Goal: Information Seeking & Learning: Check status

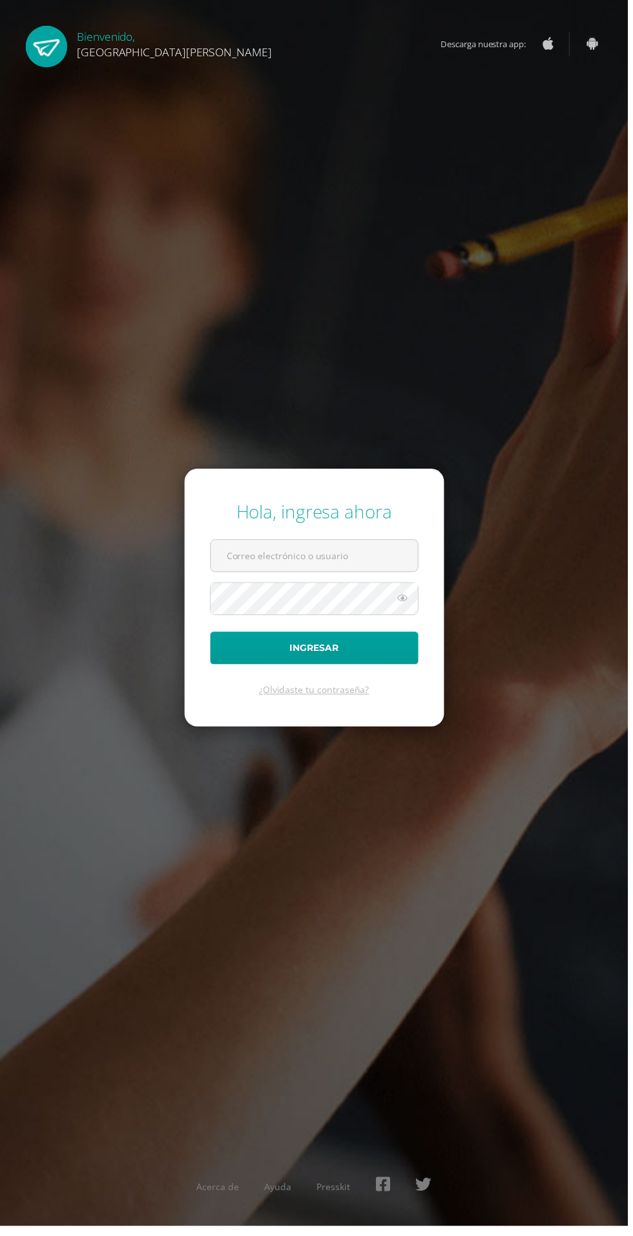
click at [373, 576] on input "text" at bounding box center [317, 560] width 209 height 32
type input "20180058@fatima.edu.gt"
click at [212, 637] on button "Ingresar" at bounding box center [317, 653] width 210 height 33
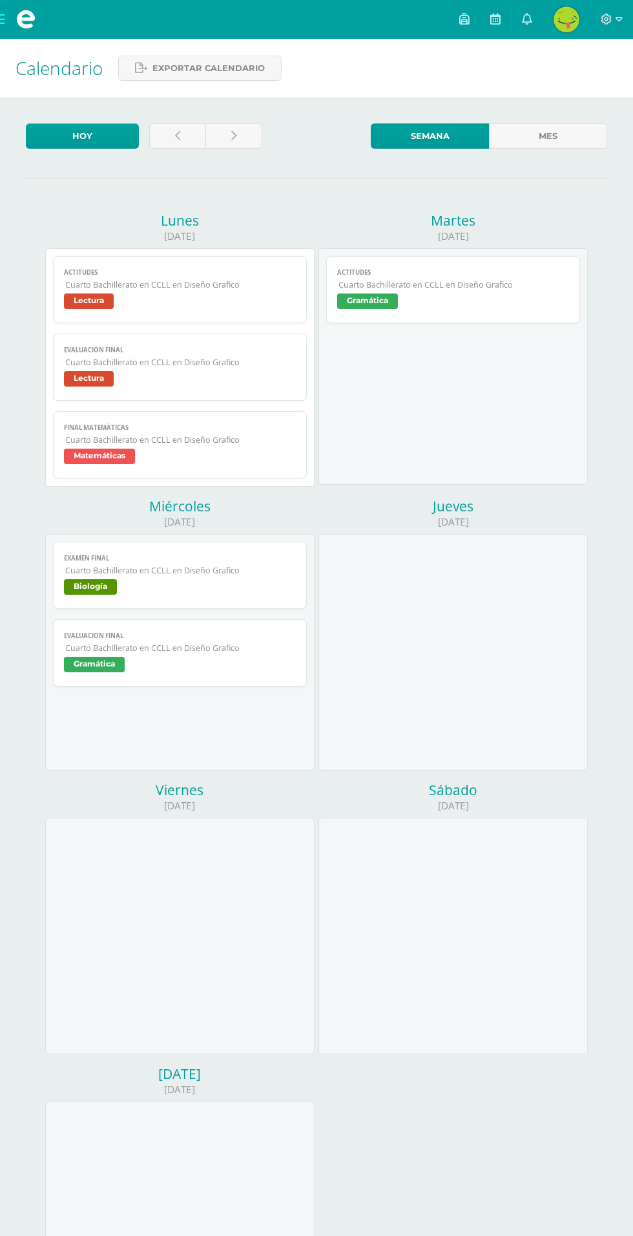
scroll to position [65, 0]
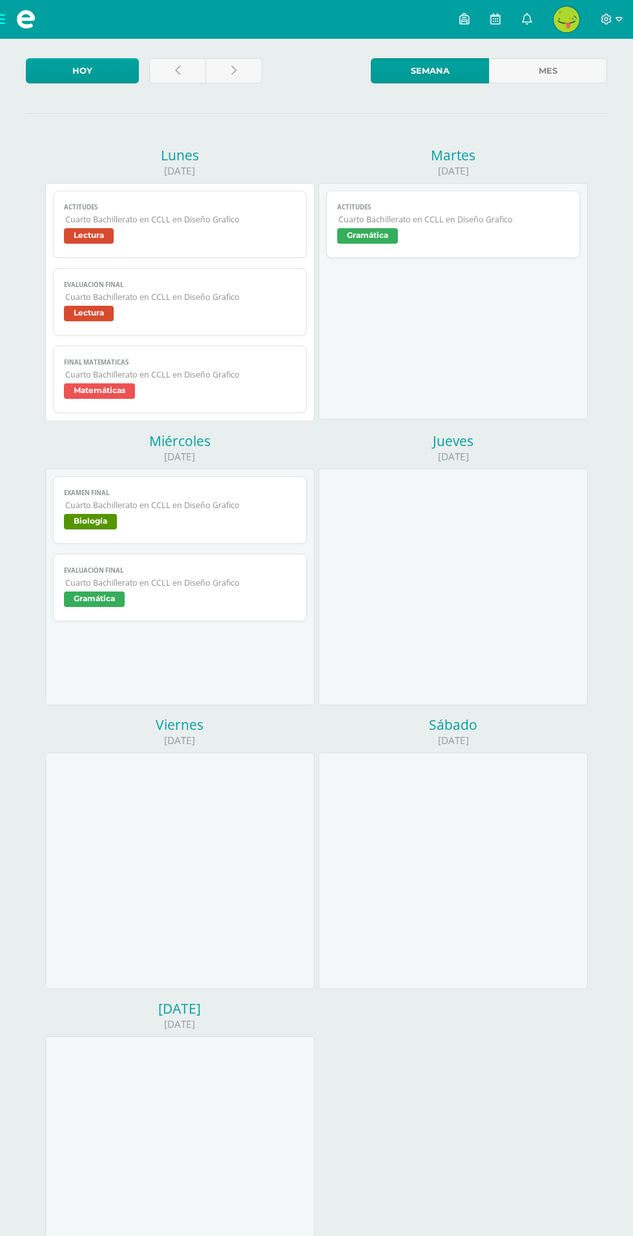
click at [506, 249] on link "Actitudes Cuarto Bachillerato en CCLL en Diseño Grafico Gramática" at bounding box center [452, 224] width 253 height 67
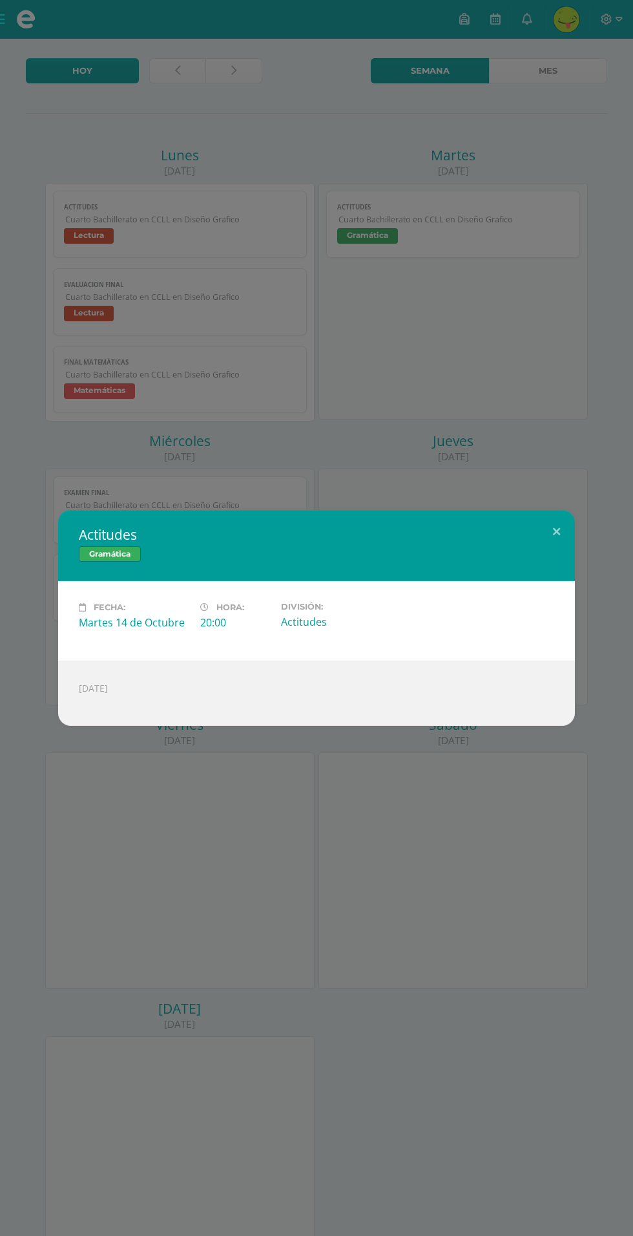
click at [531, 375] on div "Actitudes Gramática Fecha: Martes 14 de Octubre Hora: 20:00 División: Actitudes…" at bounding box center [316, 618] width 633 height 1236
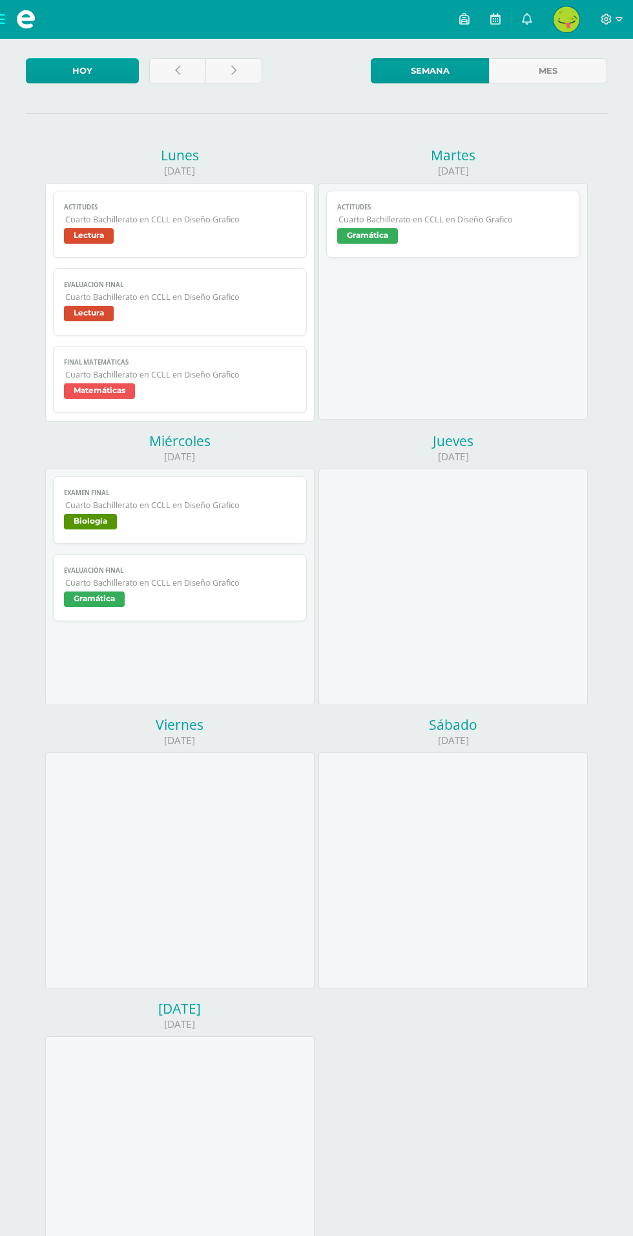
scroll to position [0, 0]
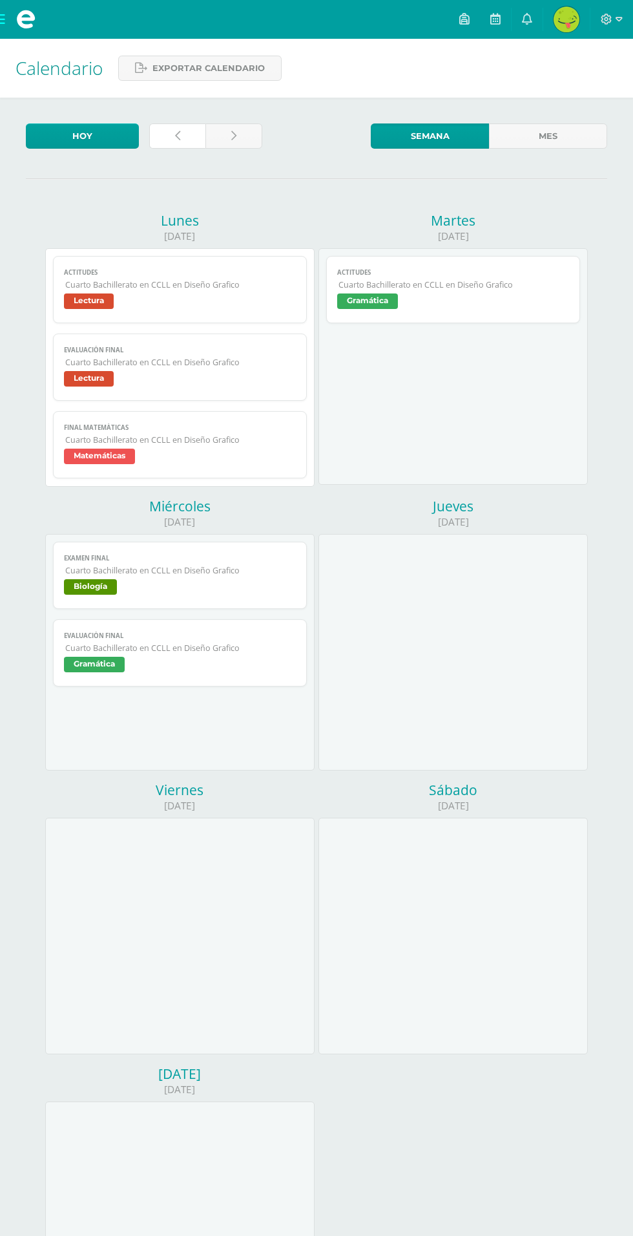
click at [177, 136] on icon at bounding box center [177, 136] width 5 height 11
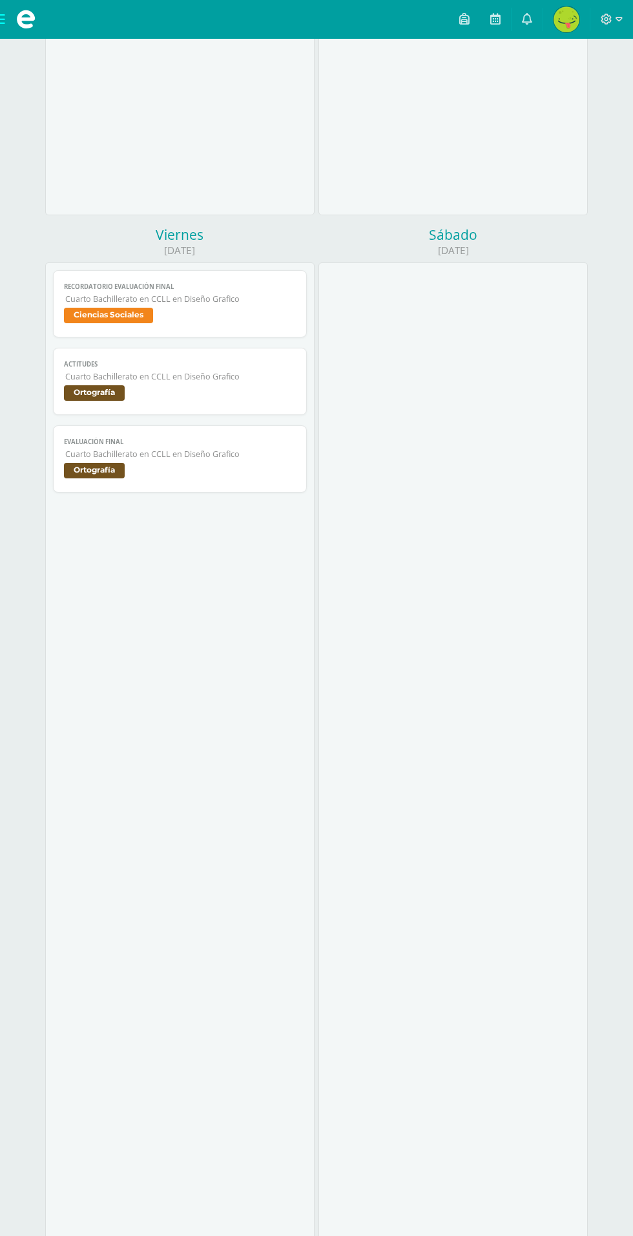
scroll to position [6721, 0]
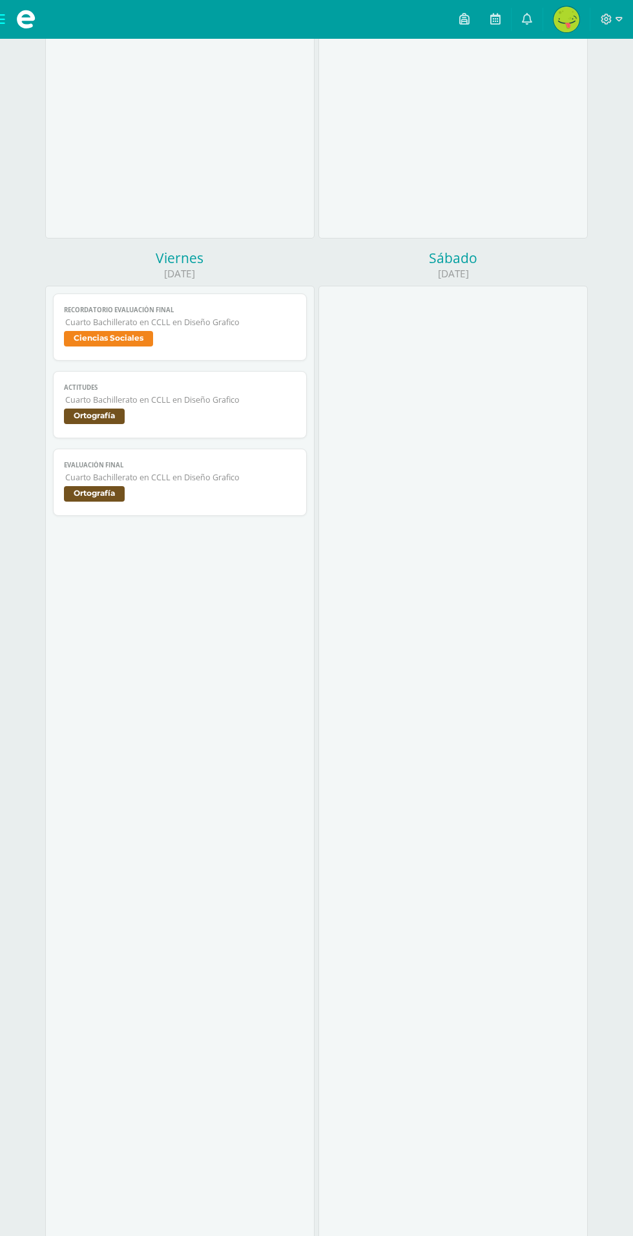
click at [237, 317] on span "Cuarto Bachillerato en CCLL en Diseño Grafico" at bounding box center [180, 322] width 230 height 11
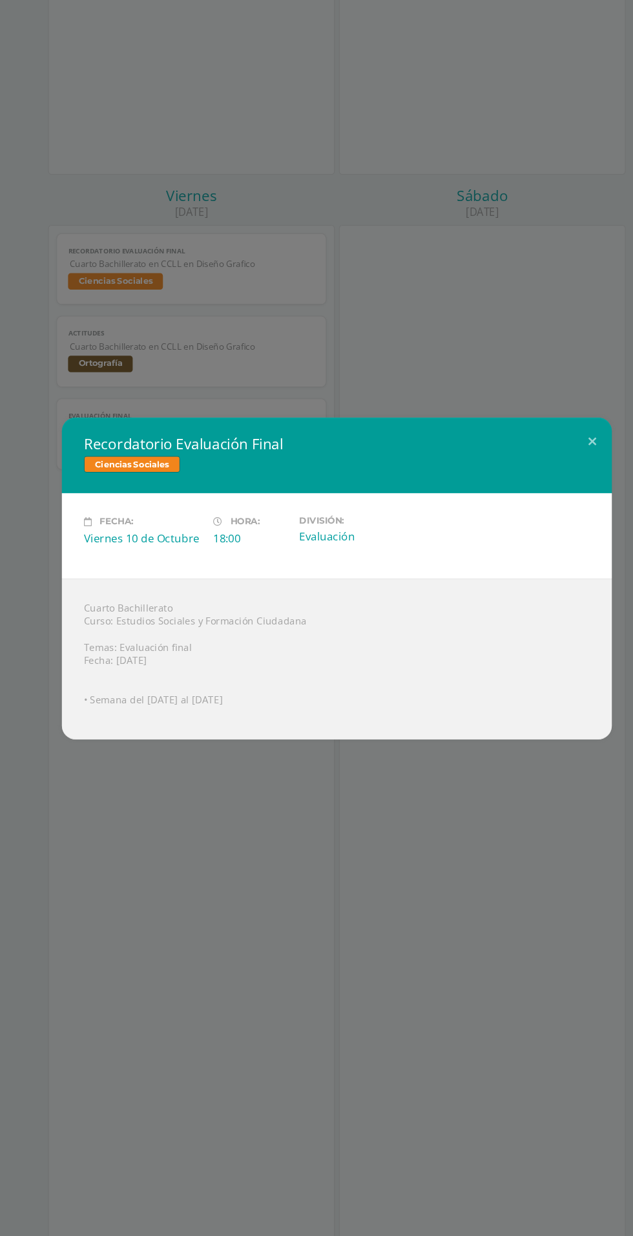
scroll to position [6721, 0]
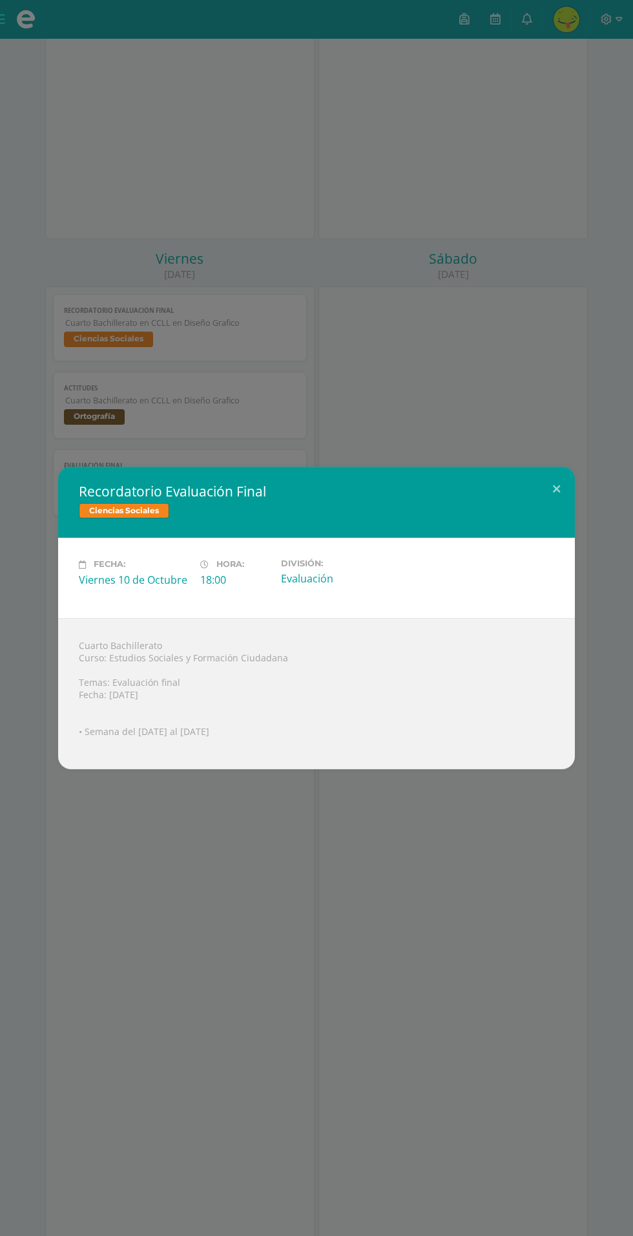
click at [478, 441] on div "Recordatorio Evaluación Final Ciencias Sociales Fecha: Viernes 10 de Octubre Ho…" at bounding box center [316, 618] width 633 height 1236
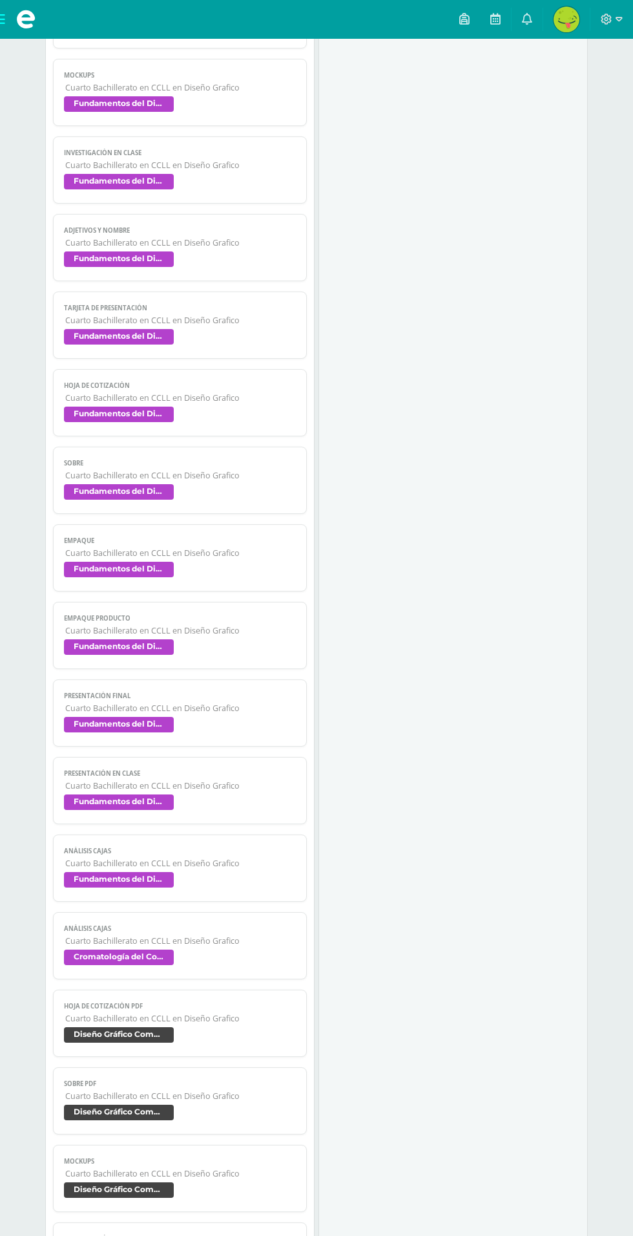
scroll to position [0, 0]
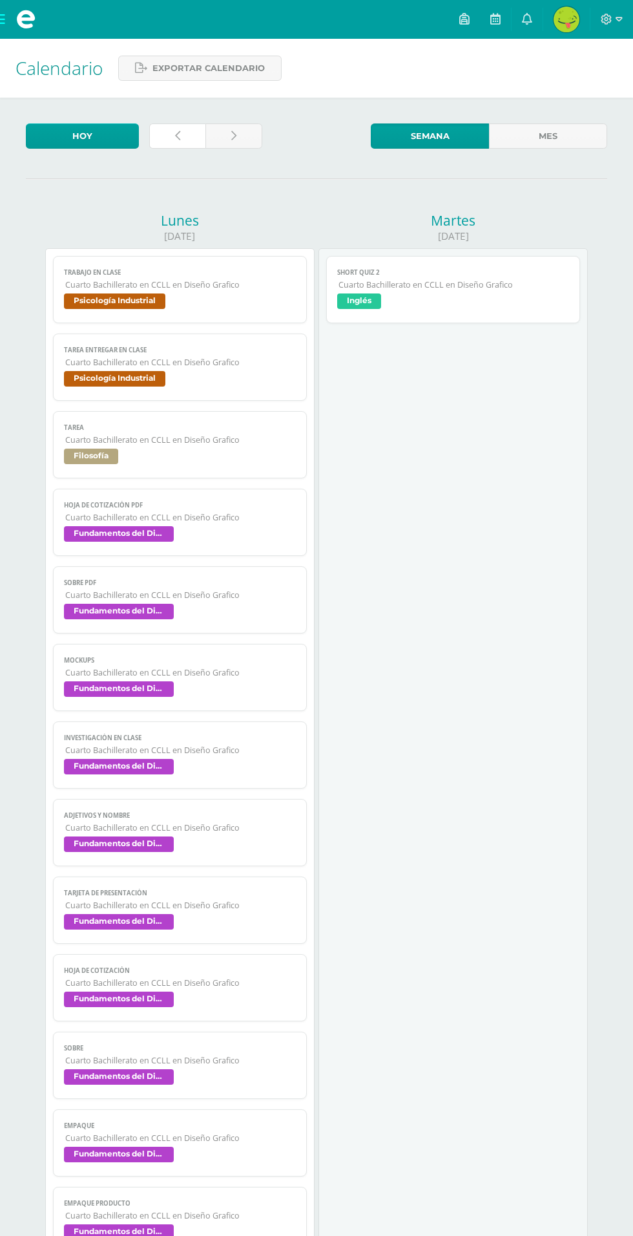
click at [165, 134] on link at bounding box center [177, 135] width 56 height 25
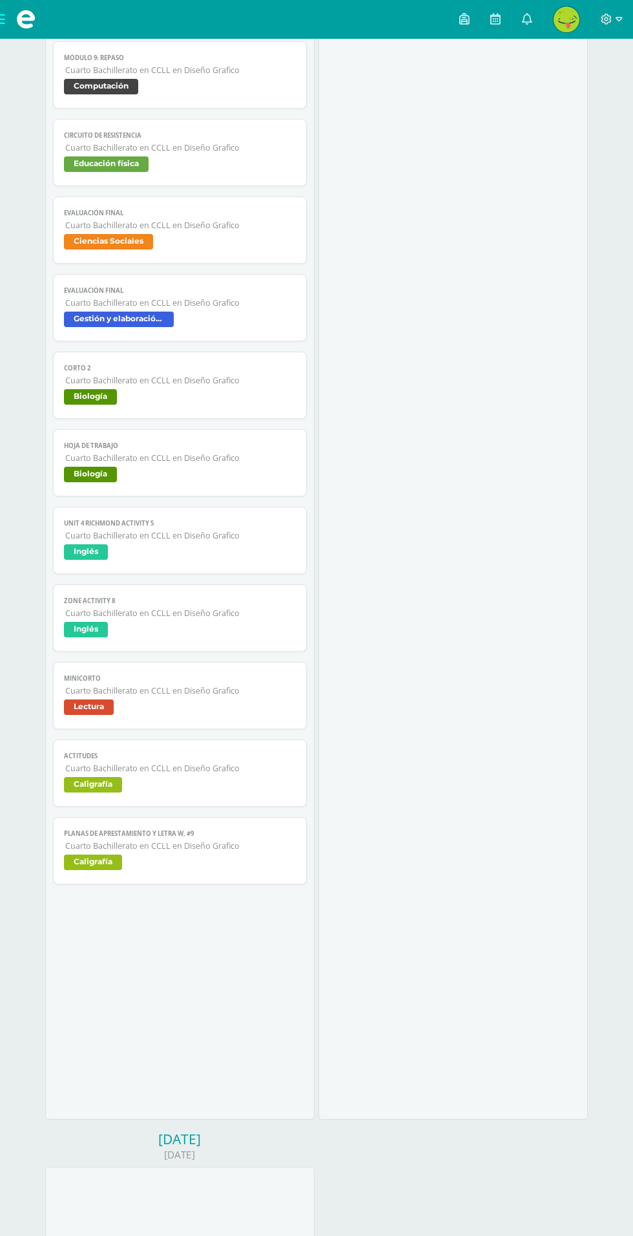
scroll to position [2722, 0]
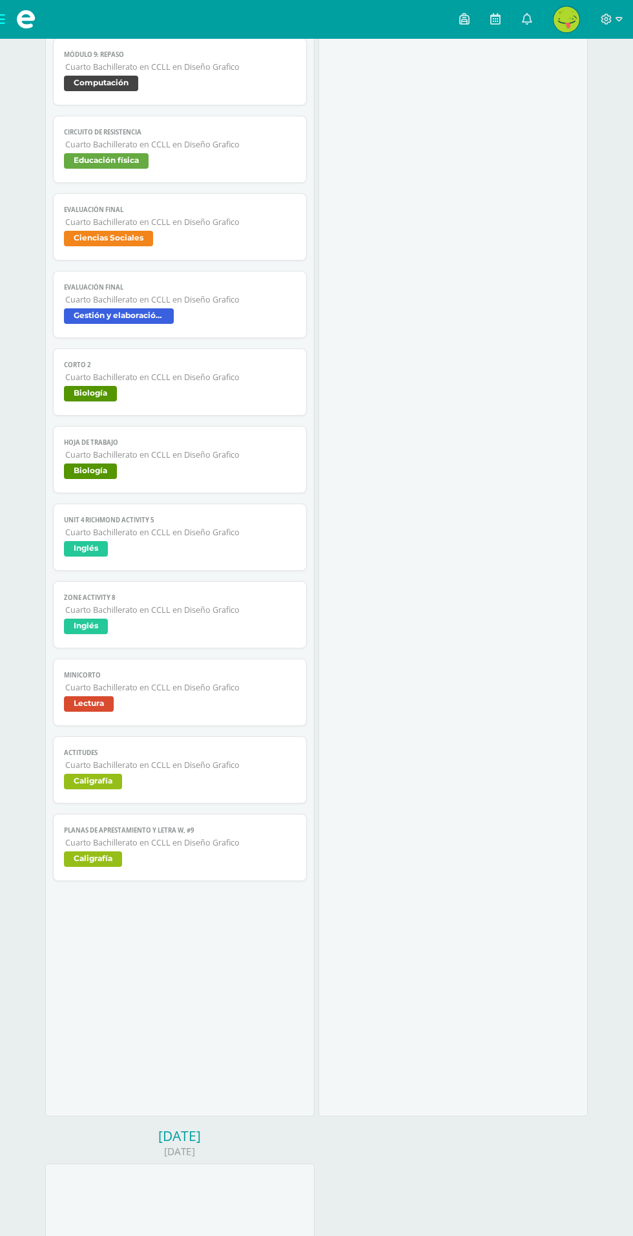
click at [243, 308] on span "Gestión y elaboración de proyectos" at bounding box center [179, 317] width 231 height 19
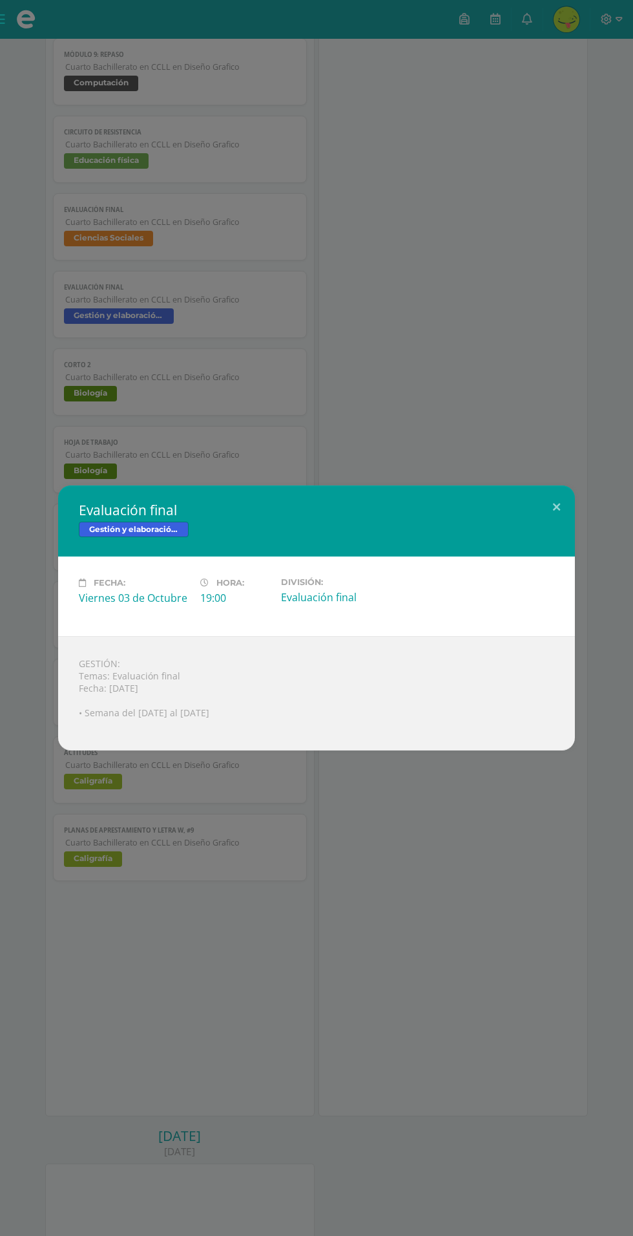
click at [459, 248] on div "Evaluación final Gestión y elaboración de proyectos Fecha: Viernes 03 de Octubr…" at bounding box center [316, 618] width 633 height 1236
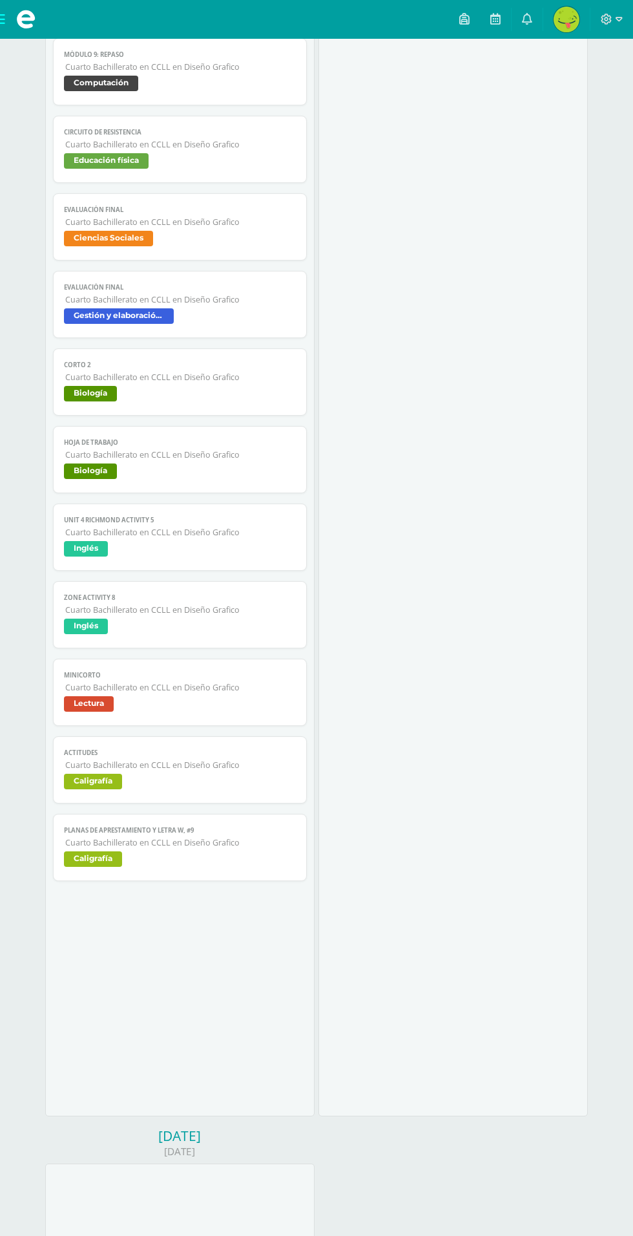
click at [199, 231] on span "Ciencias Sociales" at bounding box center [179, 240] width 231 height 19
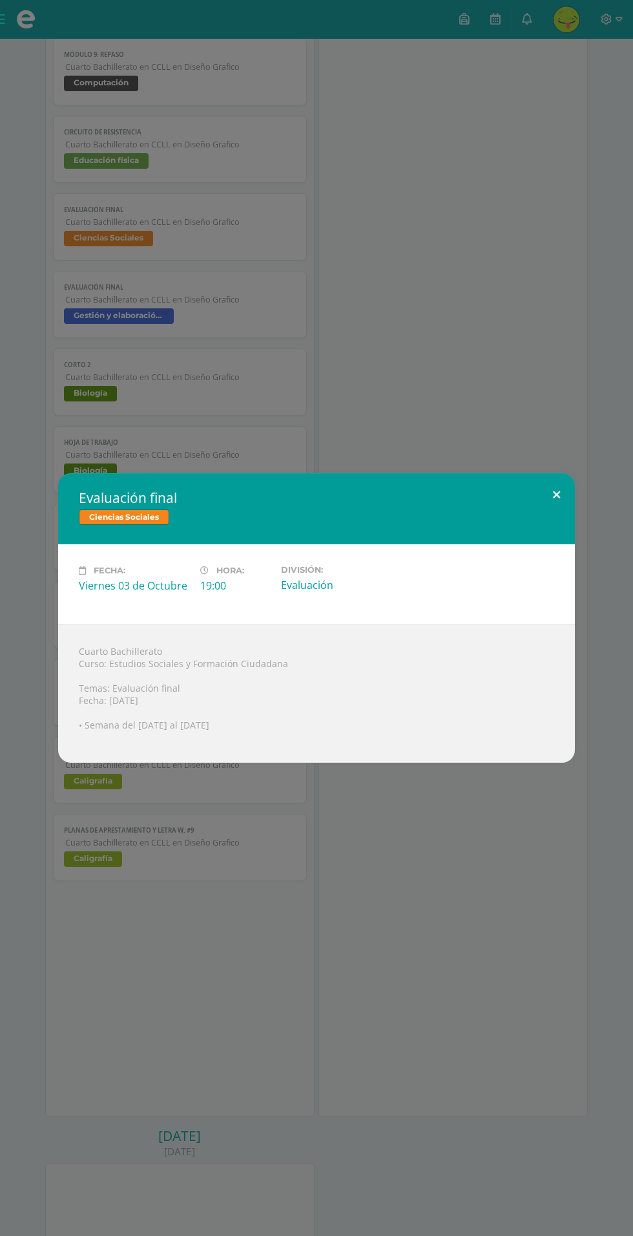
click at [553, 509] on button at bounding box center [556, 495] width 37 height 44
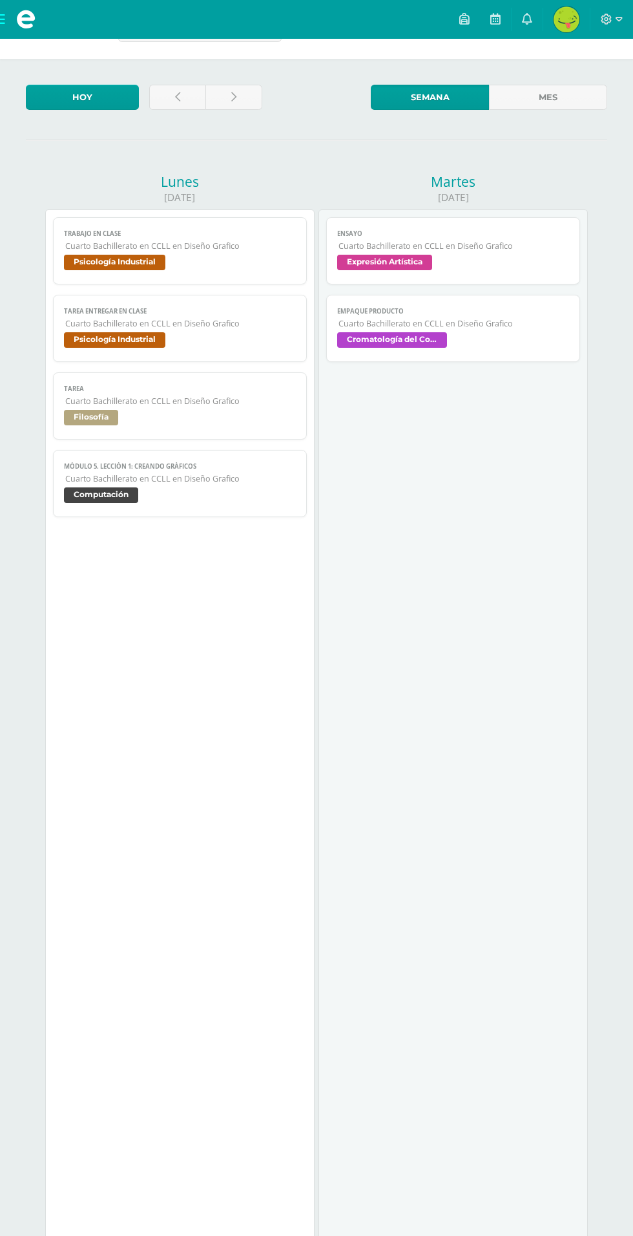
scroll to position [0, 0]
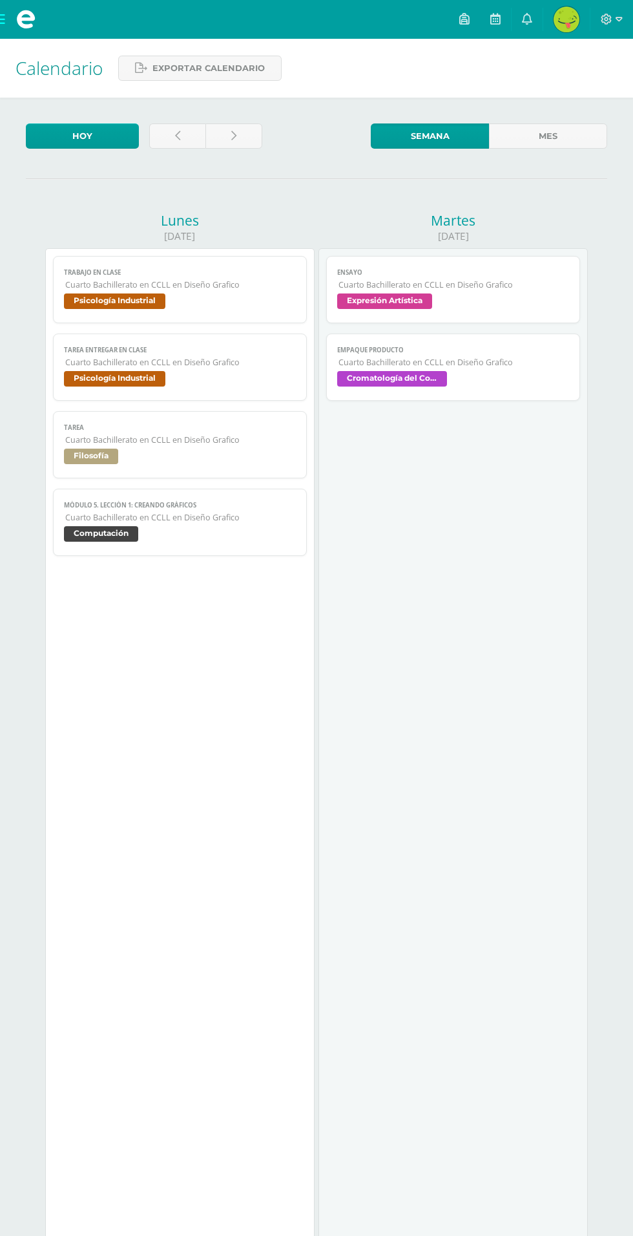
click at [565, 17] on img at bounding box center [567, 19] width 26 height 26
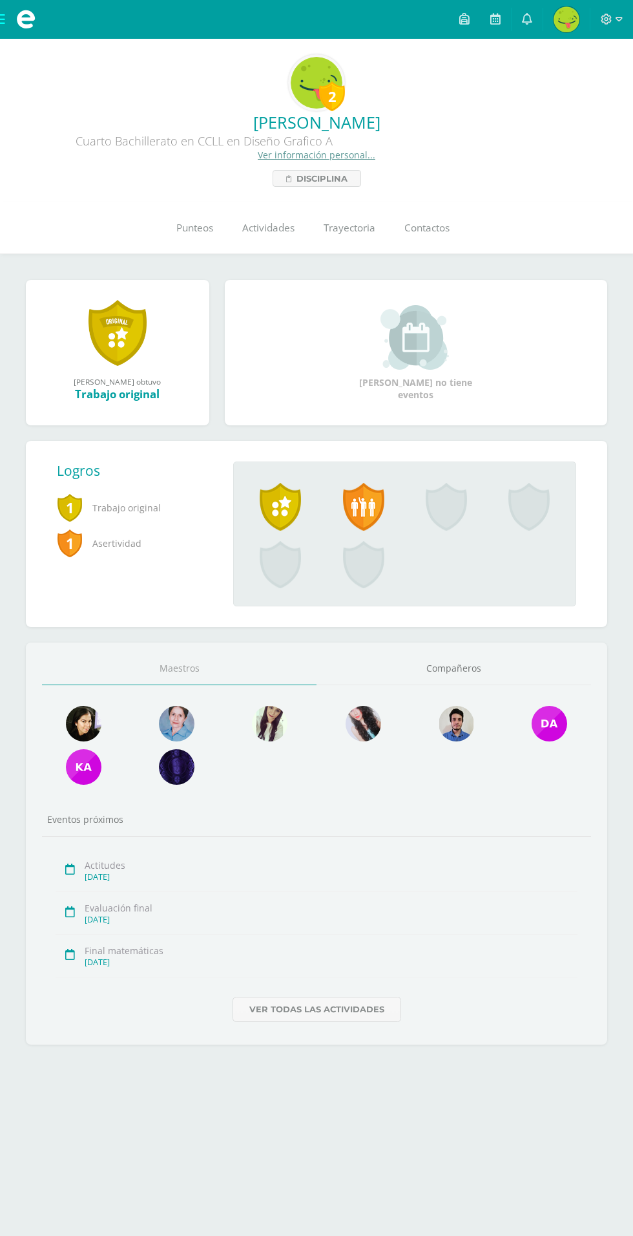
click at [198, 233] on span "Punteos" at bounding box center [194, 228] width 37 height 14
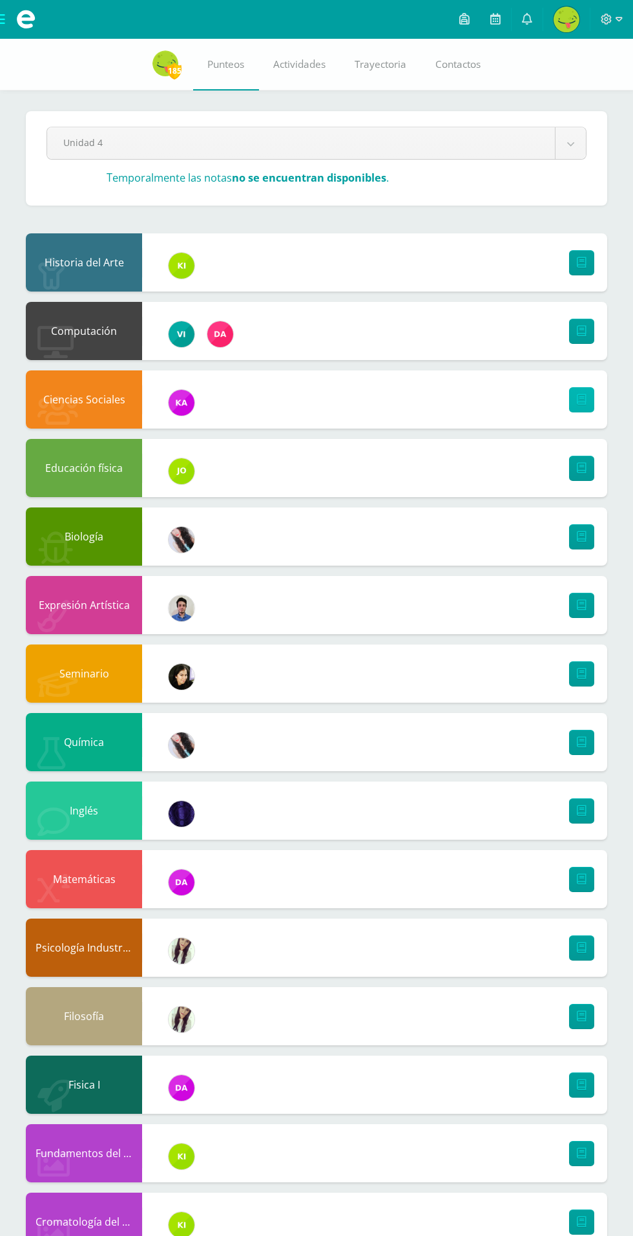
click at [582, 405] on link at bounding box center [581, 399] width 25 height 25
